Goal: Navigation & Orientation: Find specific page/section

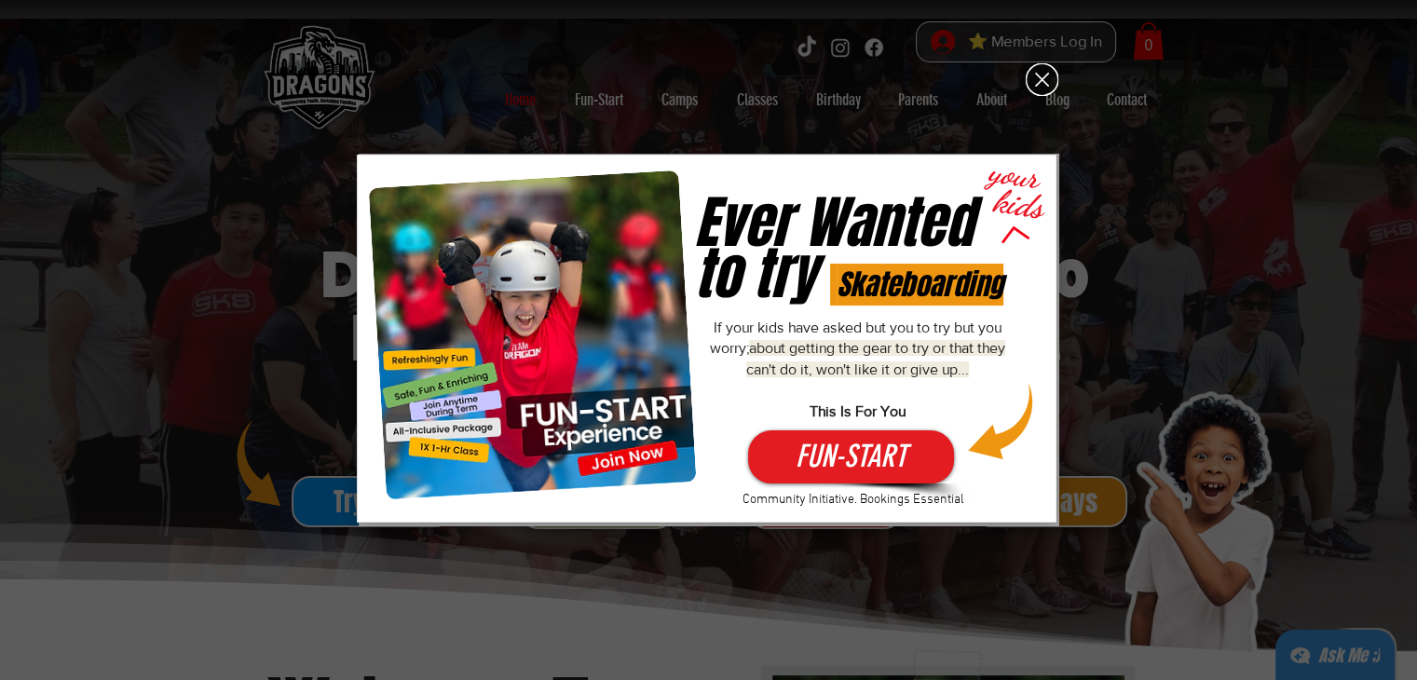
click at [1055, 75] on icon "Back to site" at bounding box center [1042, 79] width 33 height 33
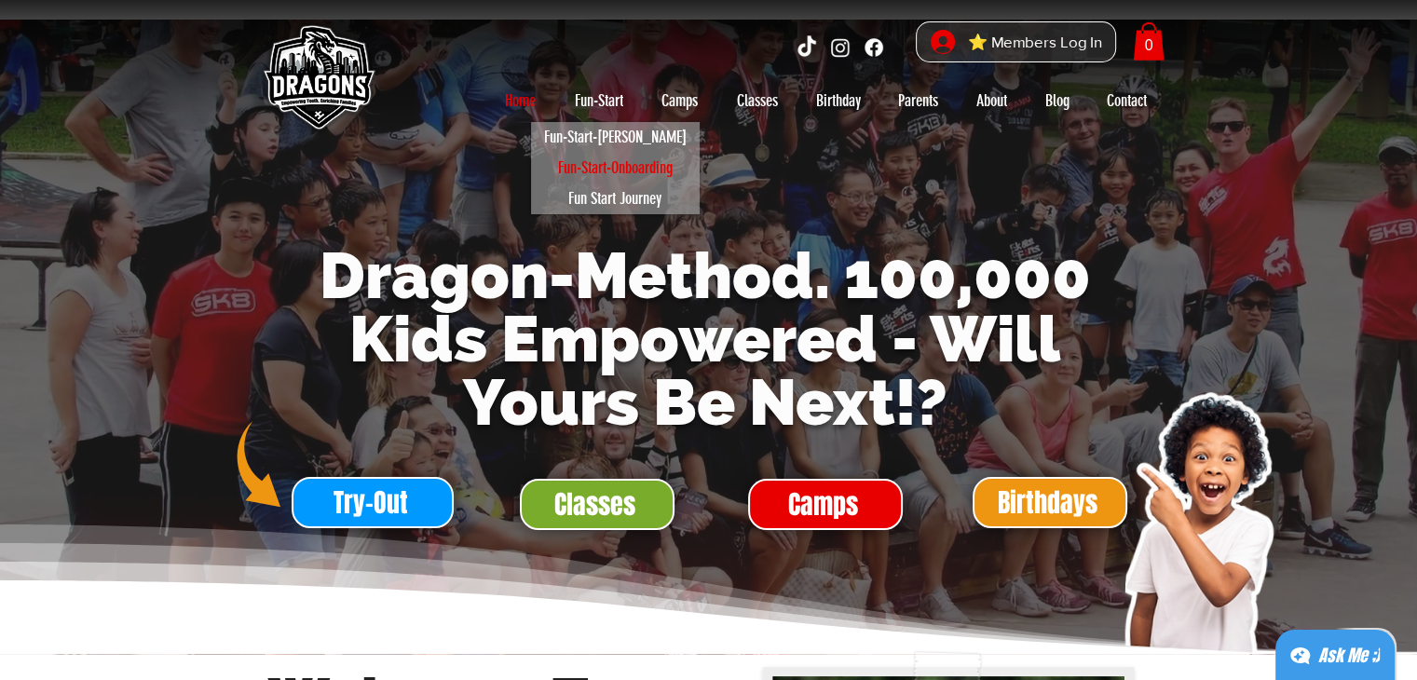
click at [611, 169] on p "Fun-Start-Onboarding" at bounding box center [615, 168] width 131 height 31
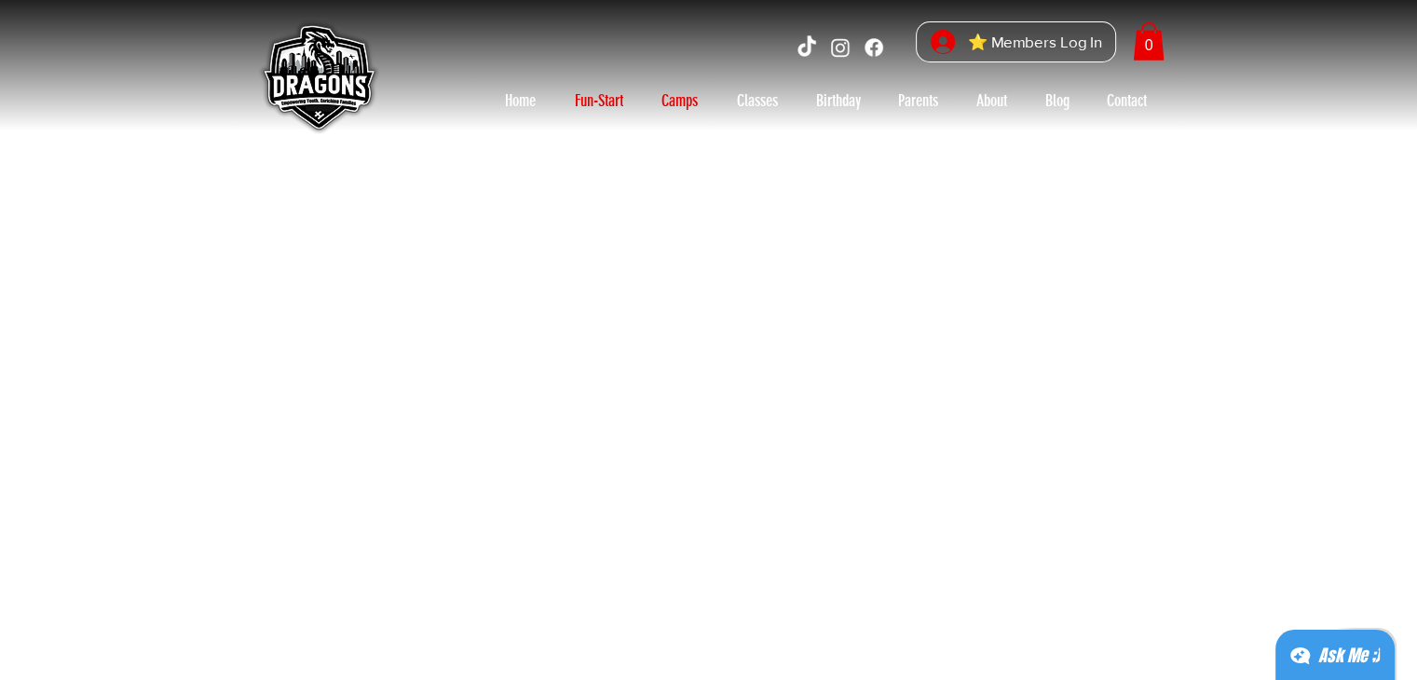
click at [658, 94] on p "Camps" at bounding box center [679, 101] width 55 height 30
click at [1153, 101] on p "Contact" at bounding box center [1127, 101] width 59 height 30
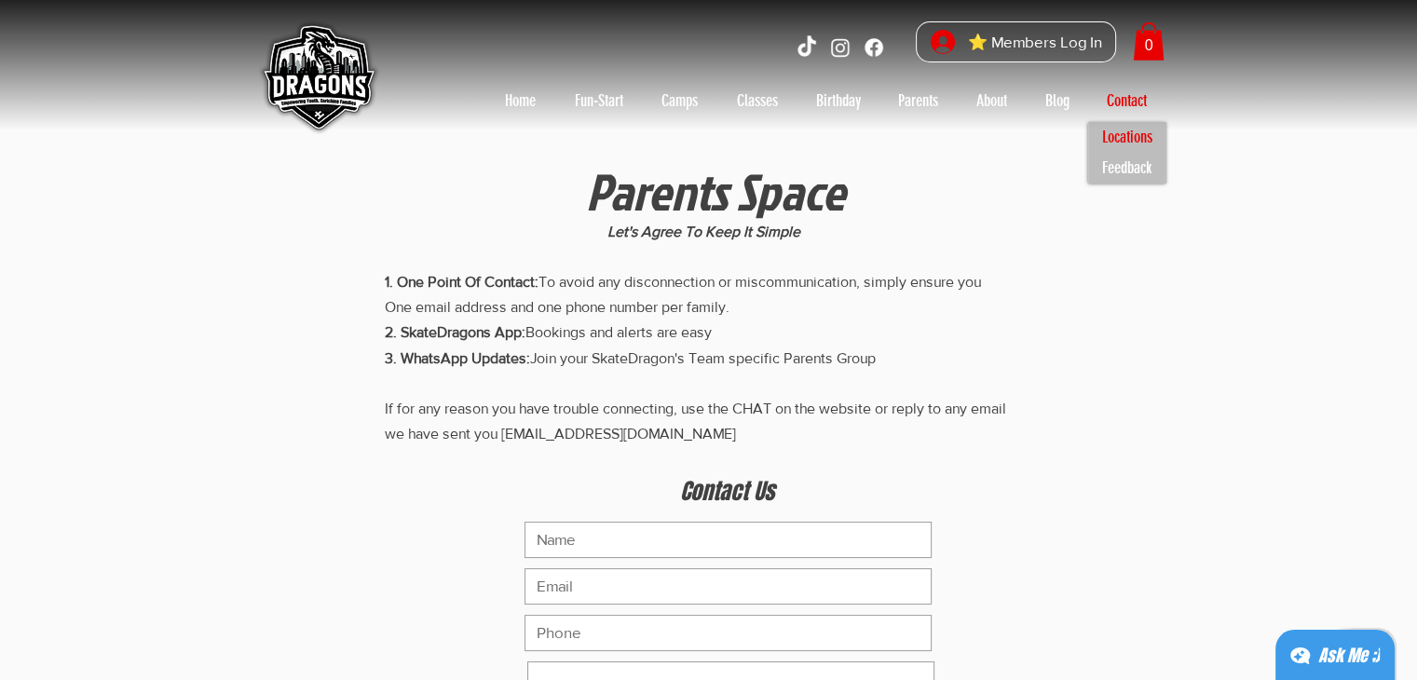
click at [1140, 136] on p "Locations" at bounding box center [1127, 137] width 67 height 31
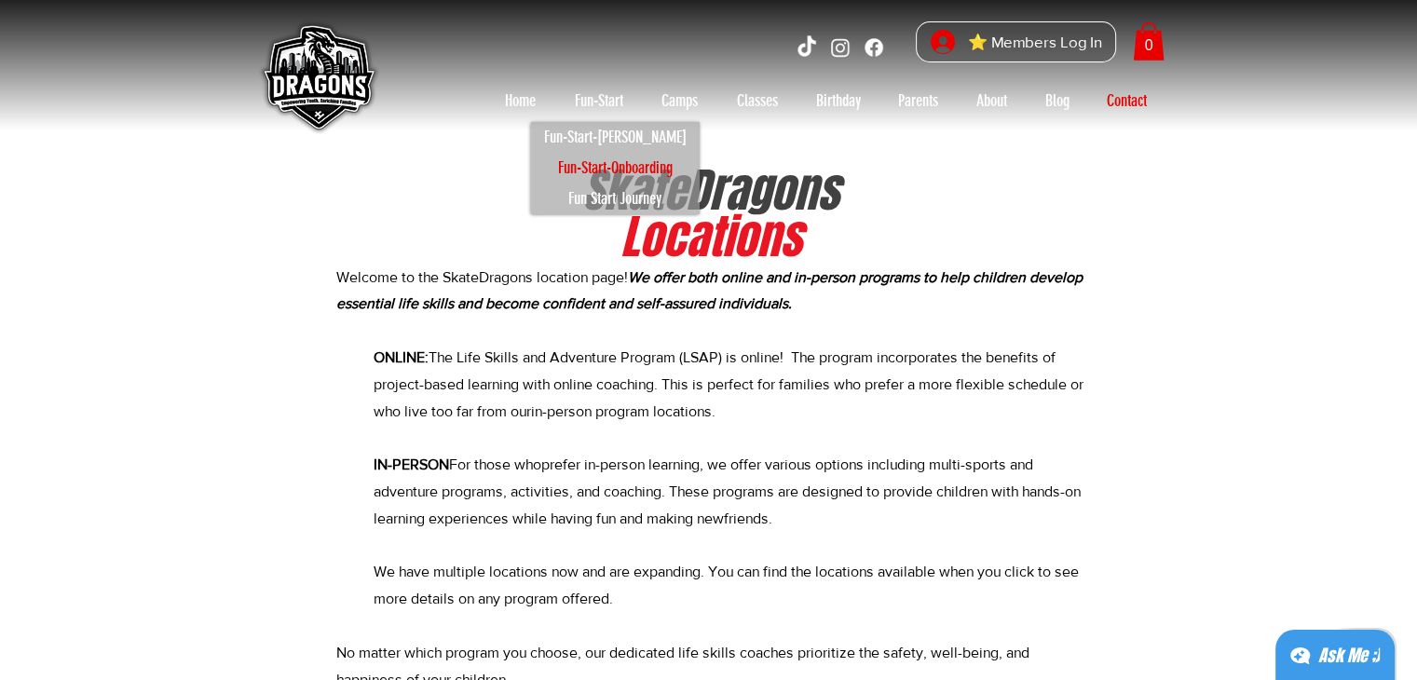
click at [634, 169] on p "Fun-Start-Onboarding" at bounding box center [615, 168] width 131 height 31
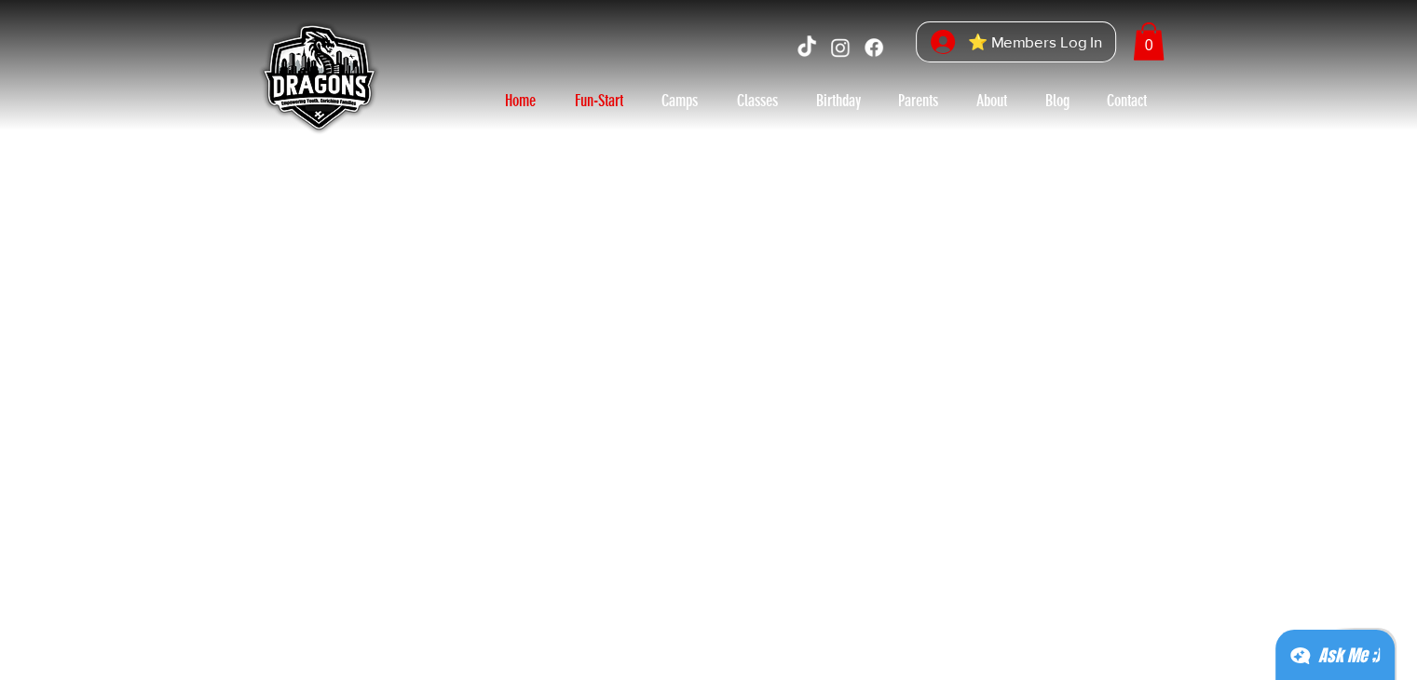
click at [514, 107] on p "Home" at bounding box center [520, 101] width 49 height 30
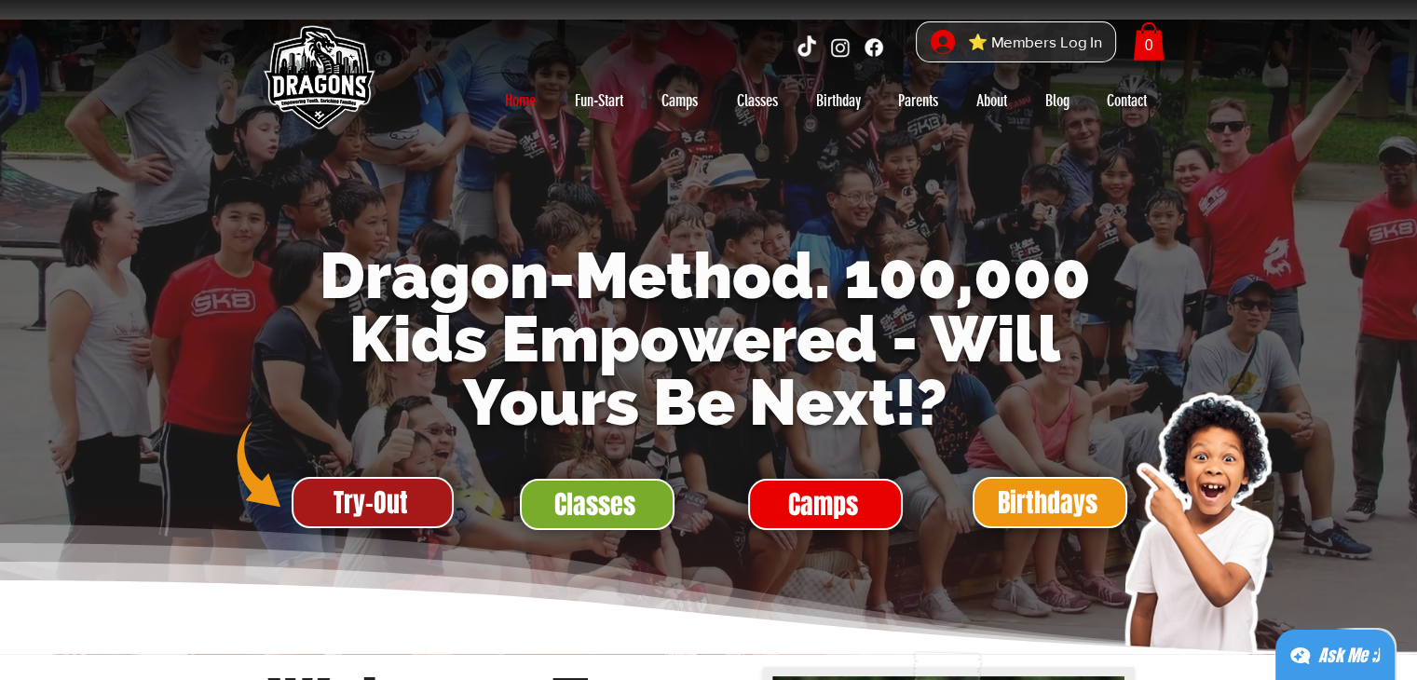
click at [361, 500] on span "Try-Out" at bounding box center [371, 502] width 75 height 36
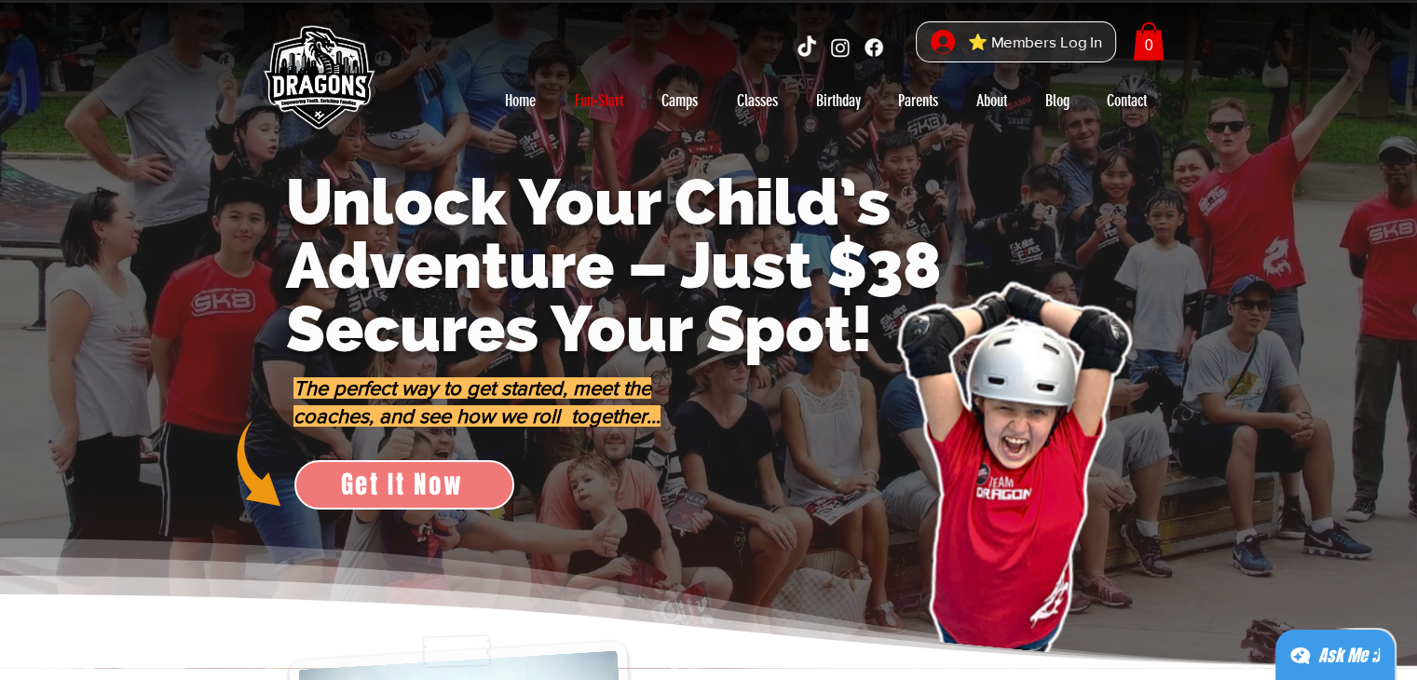
click at [455, 467] on span "Get It Now" at bounding box center [402, 484] width 123 height 37
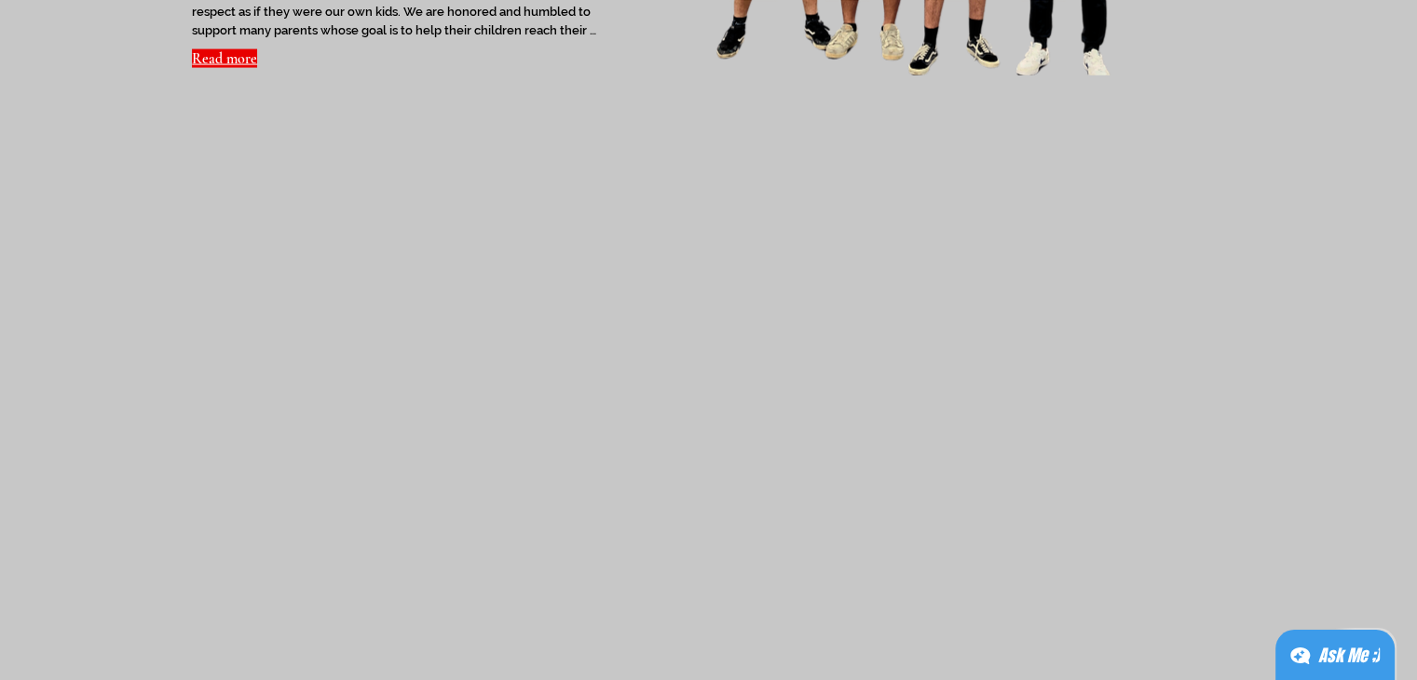
scroll to position [3891, 0]
